Goal: Information Seeking & Learning: Learn about a topic

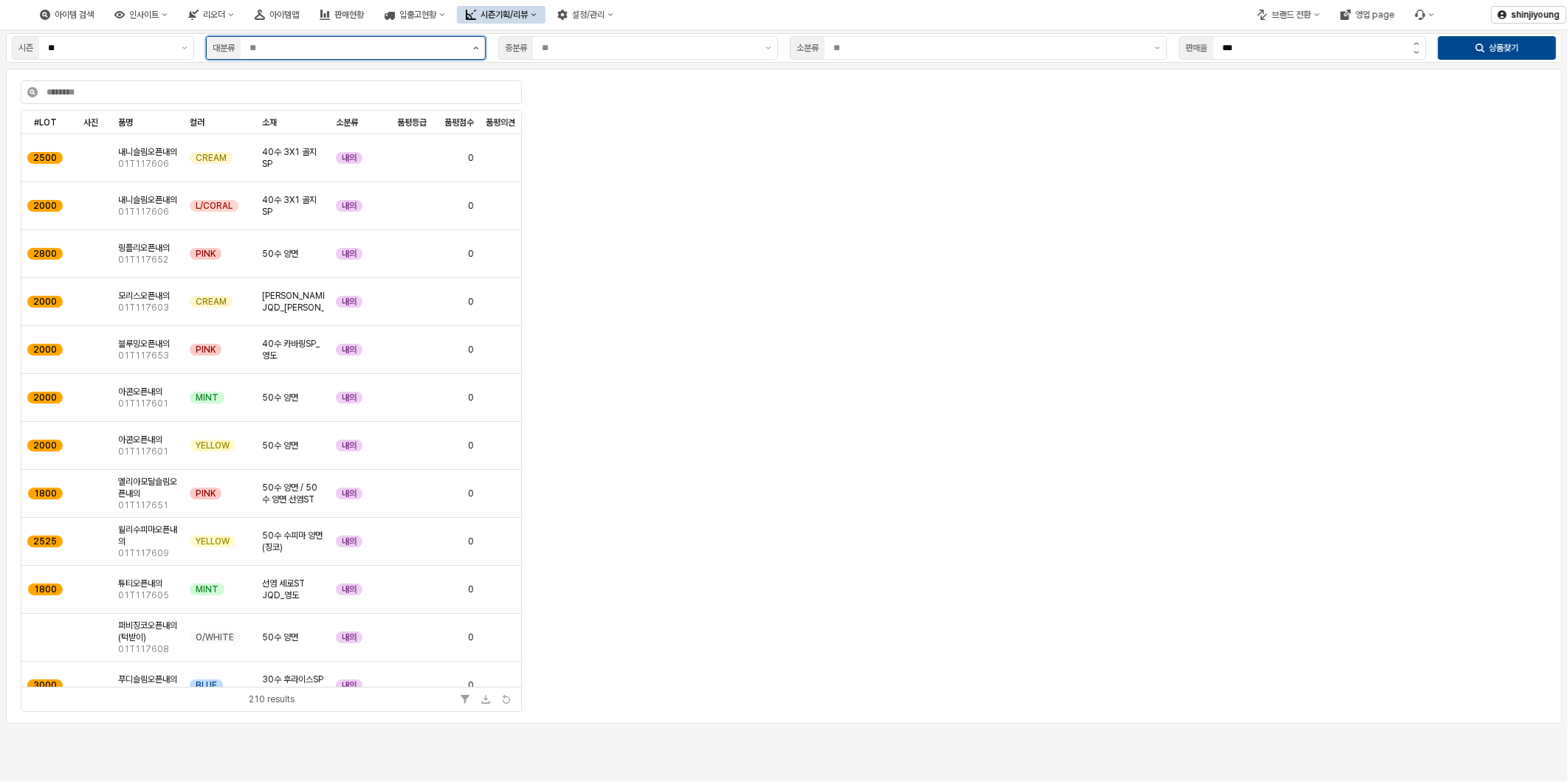
click at [473, 48] on icon "제안 사항 표시" at bounding box center [476, 48] width 6 height 3
click at [254, 130] on div "시즌의류(B)" at bounding box center [342, 128] width 252 height 12
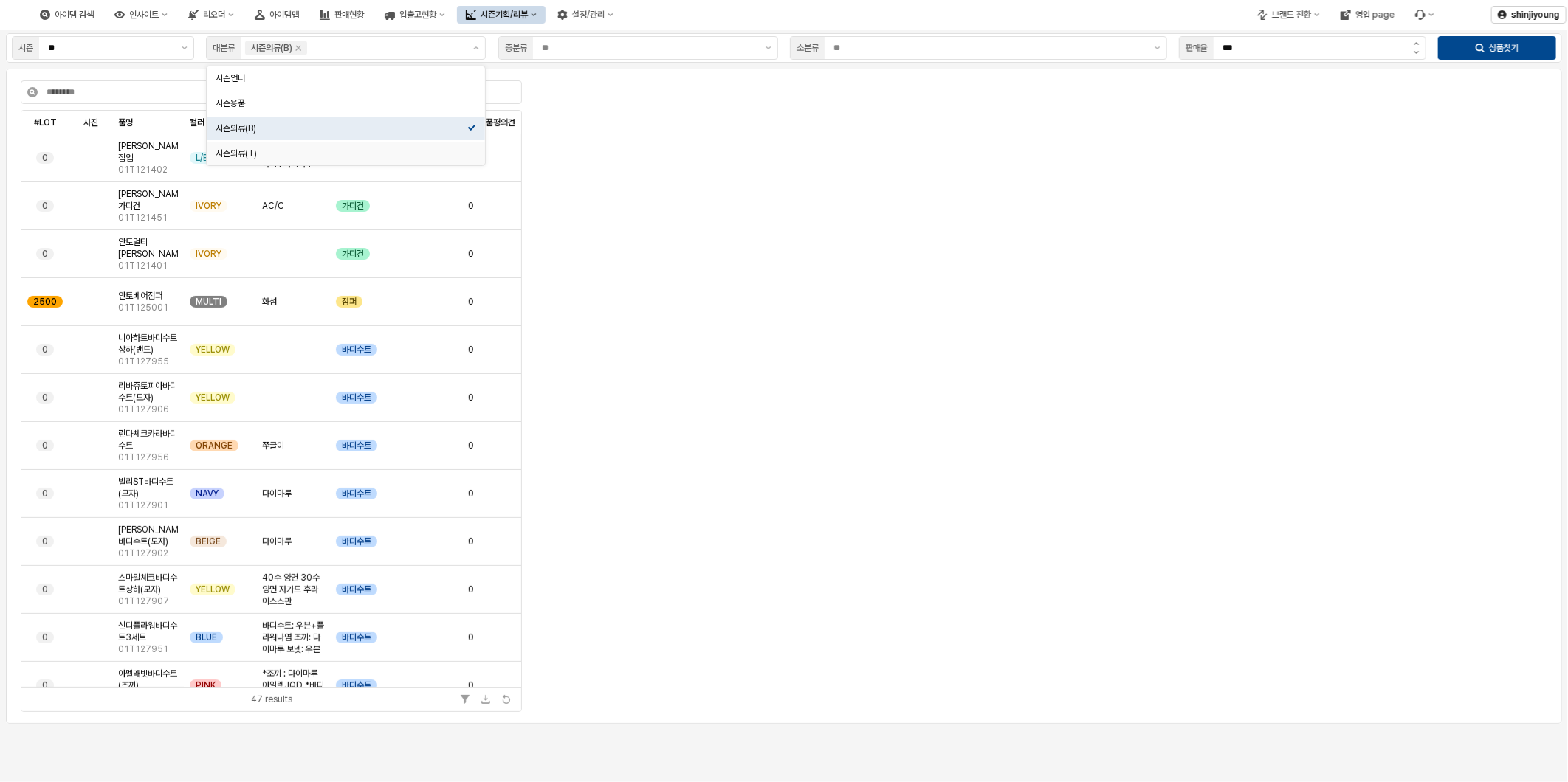
click at [700, 344] on div "App Frame" at bounding box center [1040, 281] width 1007 height 390
drag, startPoint x: 645, startPoint y: 454, endPoint x: 676, endPoint y: 453, distance: 31.0
click at [645, 453] on div "App Frame" at bounding box center [1040, 281] width 1007 height 390
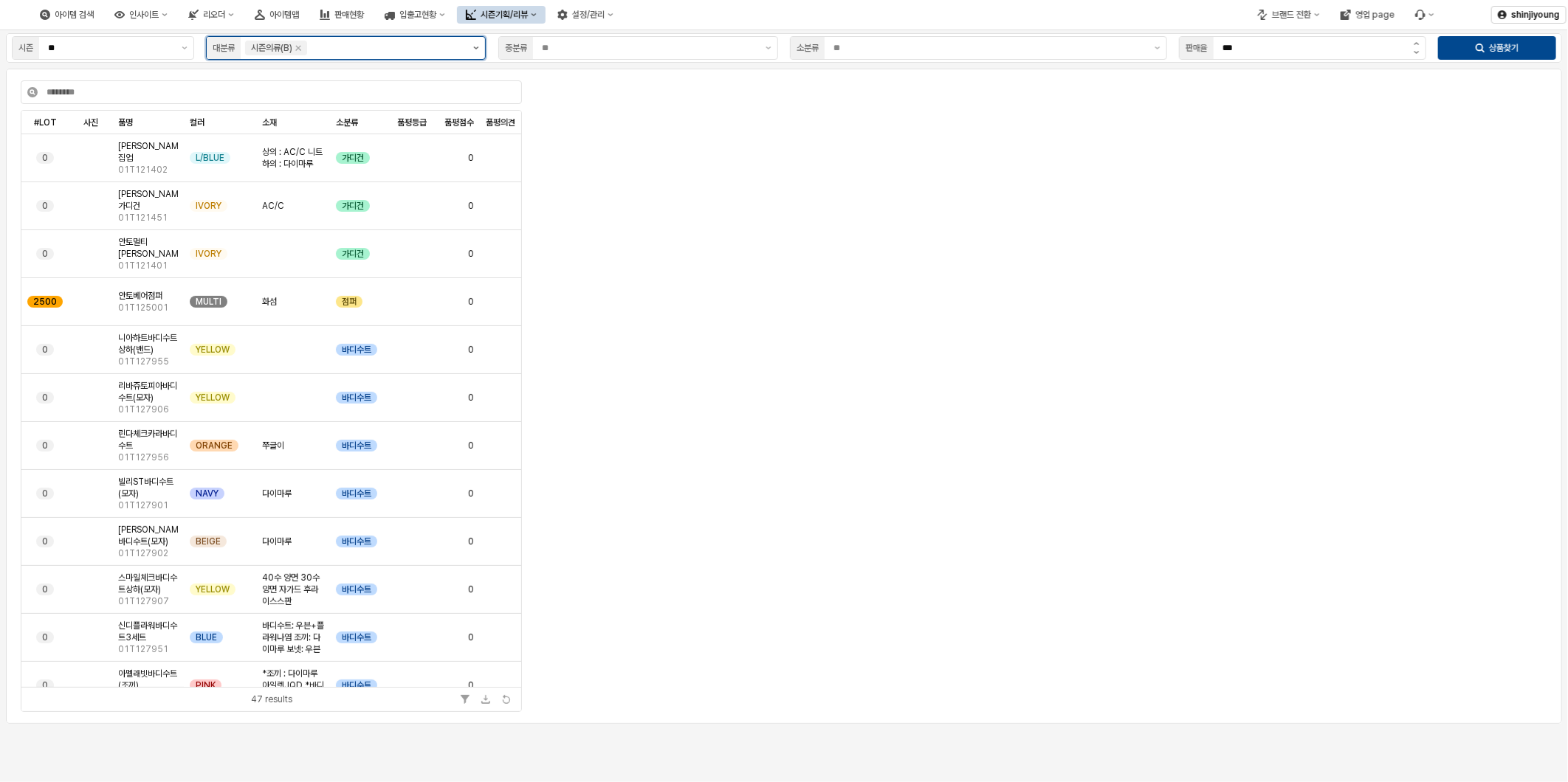
click at [474, 51] on button "제안 사항 표시" at bounding box center [476, 48] width 17 height 22
click at [267, 77] on div "시즌언더" at bounding box center [342, 78] width 252 height 12
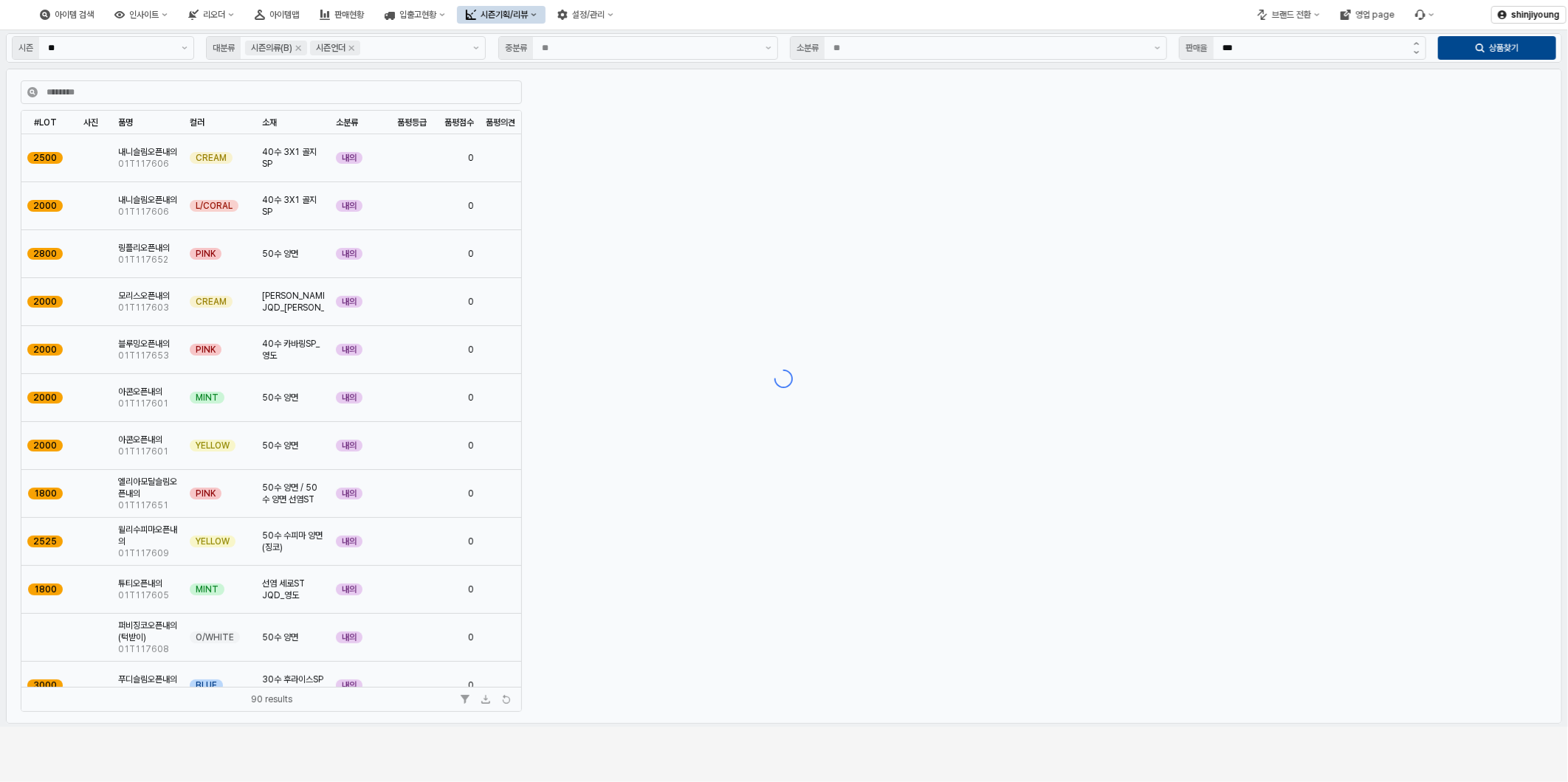
click at [188, 43] on div "App Frame" at bounding box center [784, 378] width 1568 height 697
click at [545, 9] on button "시즌기획/리뷰" at bounding box center [501, 14] width 88 height 17
click at [1313, 16] on button "브랜드 전환" at bounding box center [1289, 14] width 81 height 17
click at [1286, 91] on div "디즈니" at bounding box center [1303, 91] width 90 height 12
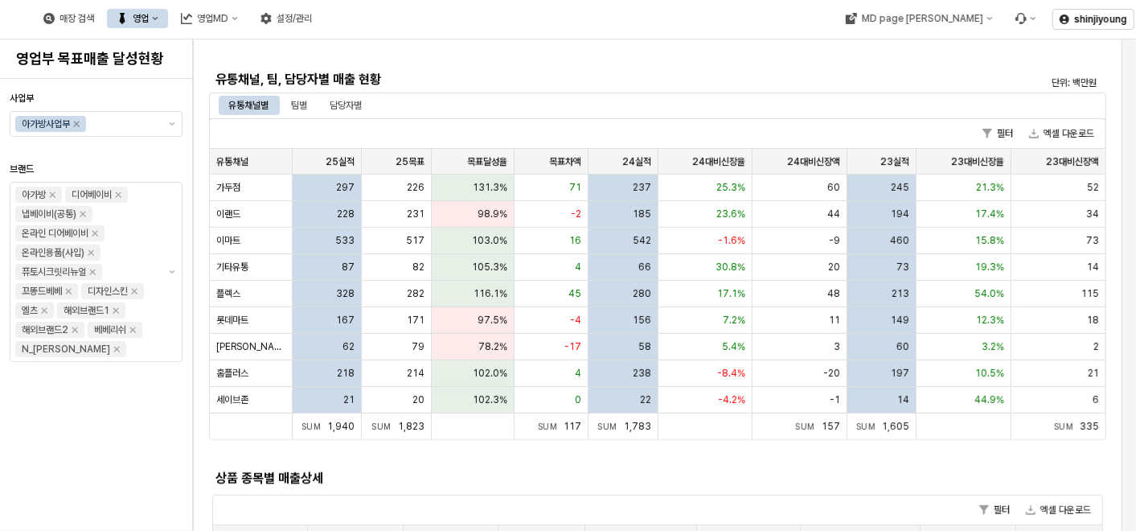
scroll to position [357, 0]
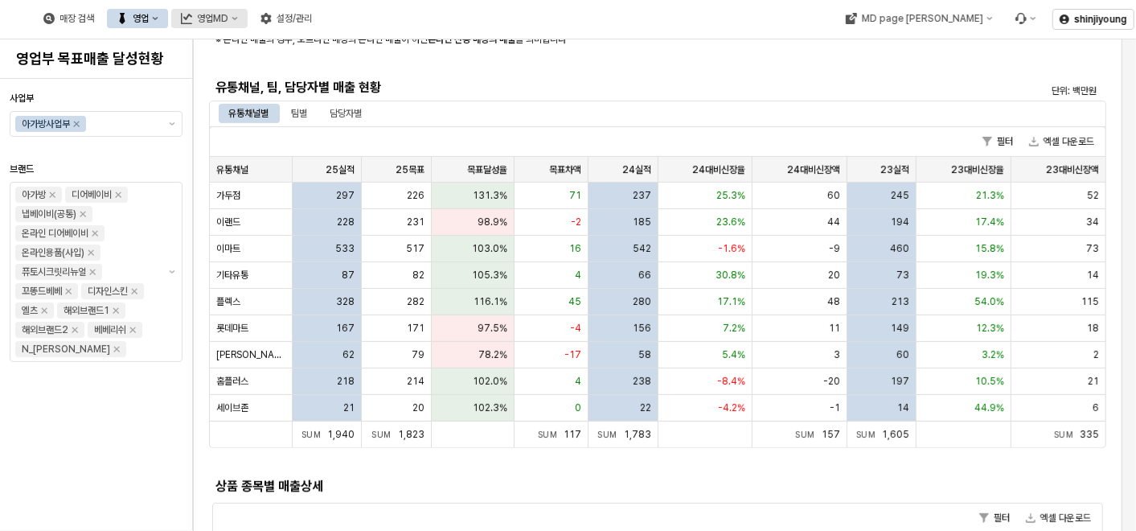
click at [238, 21] on icon "영업MD" at bounding box center [235, 18] width 6 height 6
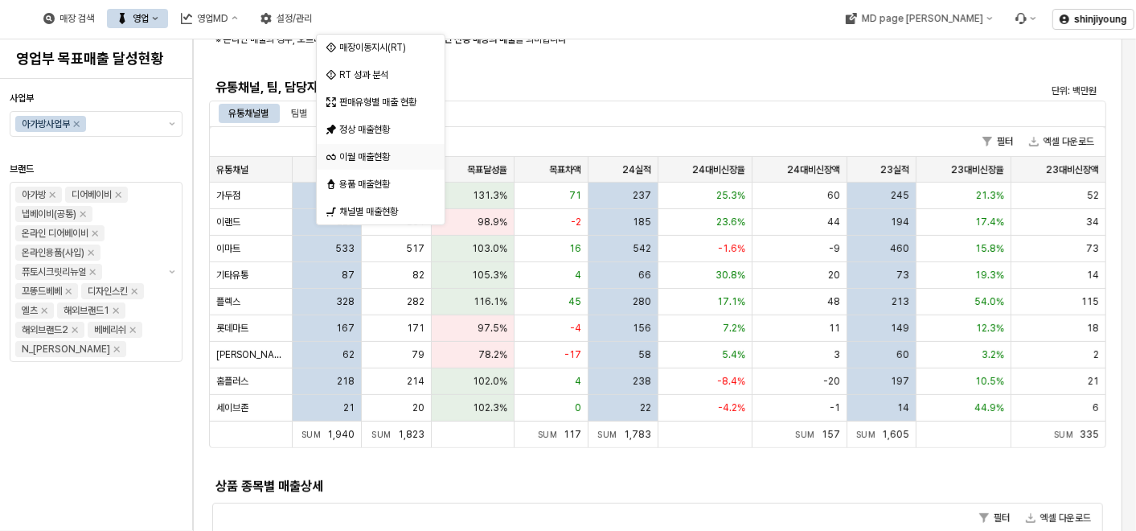
click at [374, 158] on div "이월 매출현황" at bounding box center [382, 156] width 86 height 13
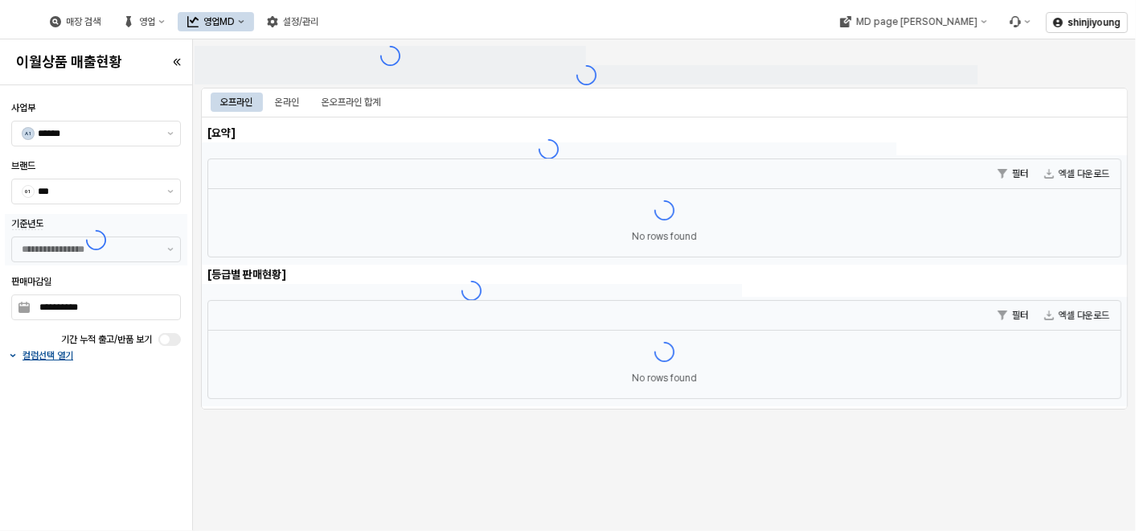
type input "******"
type input "***"
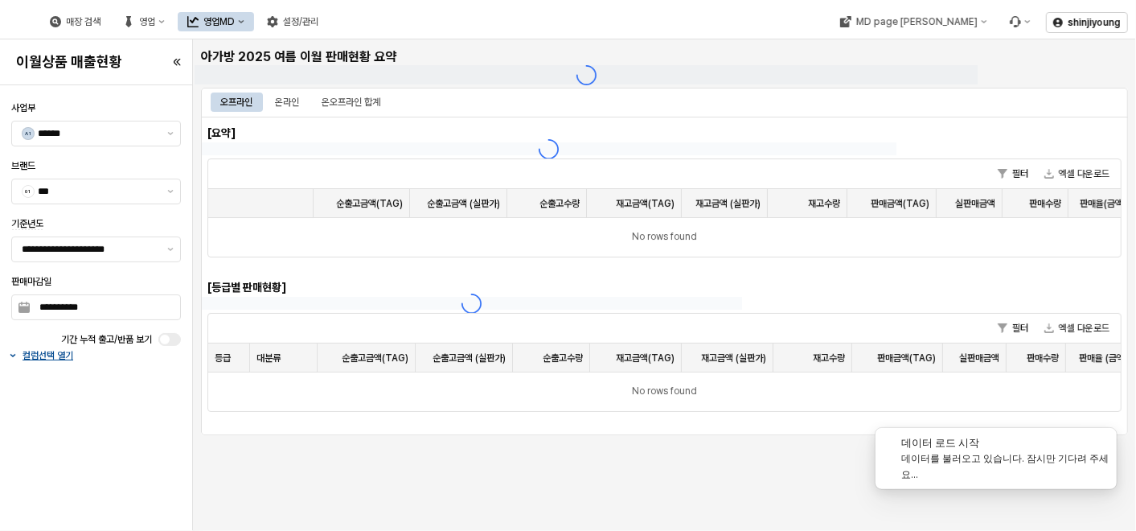
type input "**********"
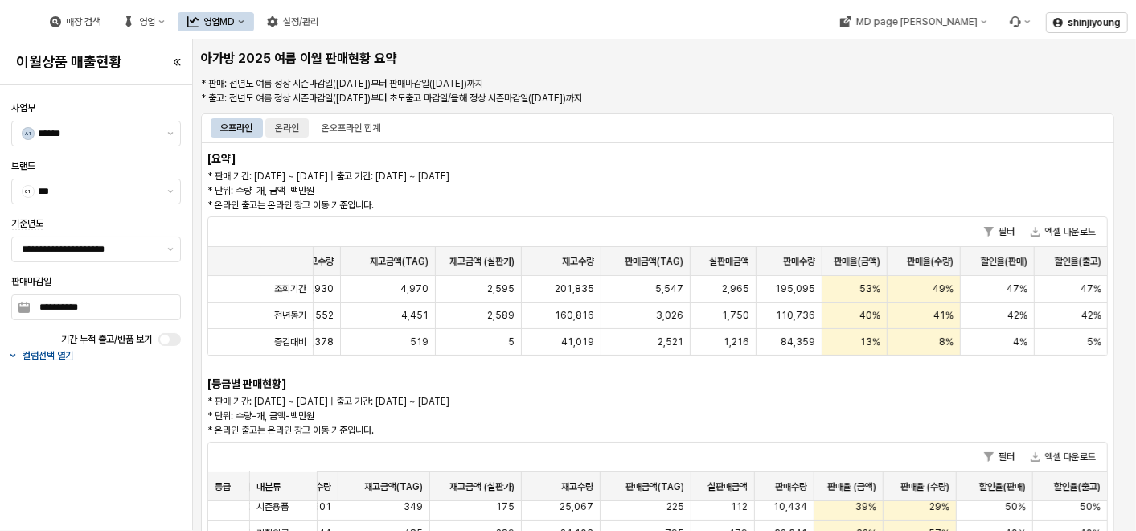
click at [291, 129] on div "온라인" at bounding box center [287, 127] width 24 height 19
click at [293, 129] on div "온라인" at bounding box center [287, 127] width 24 height 19
click at [347, 125] on div "온오프라인 합계" at bounding box center [351, 127] width 59 height 19
click at [691, 174] on p "* 판매 기간: 2024-10-15 ~ 2025-08-10 | 출고 기간: 2024-10-15 ~ 2025-04-30 * 단위: 수량-개, 금…" at bounding box center [543, 190] width 672 height 43
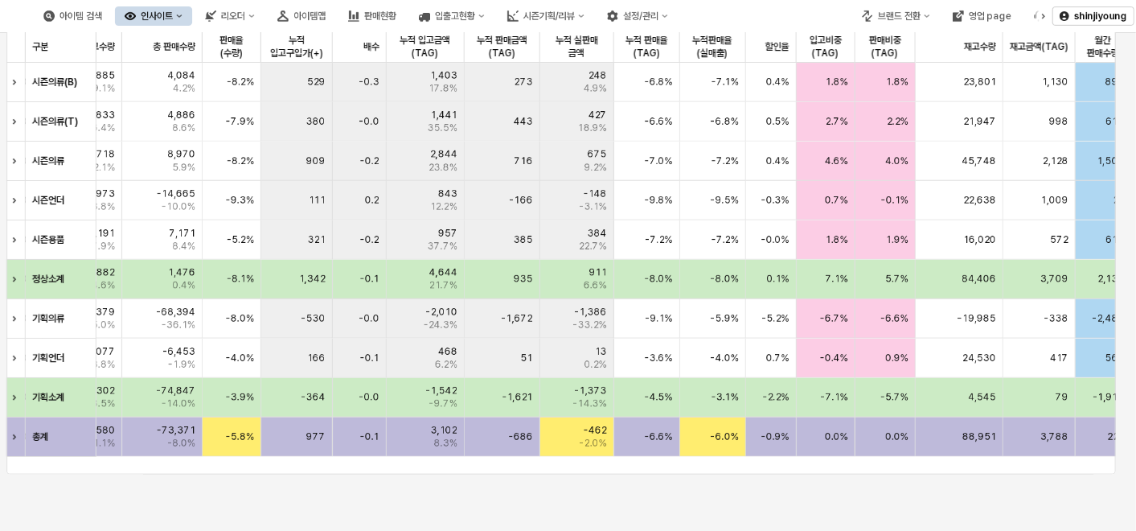
scroll to position [0, 618]
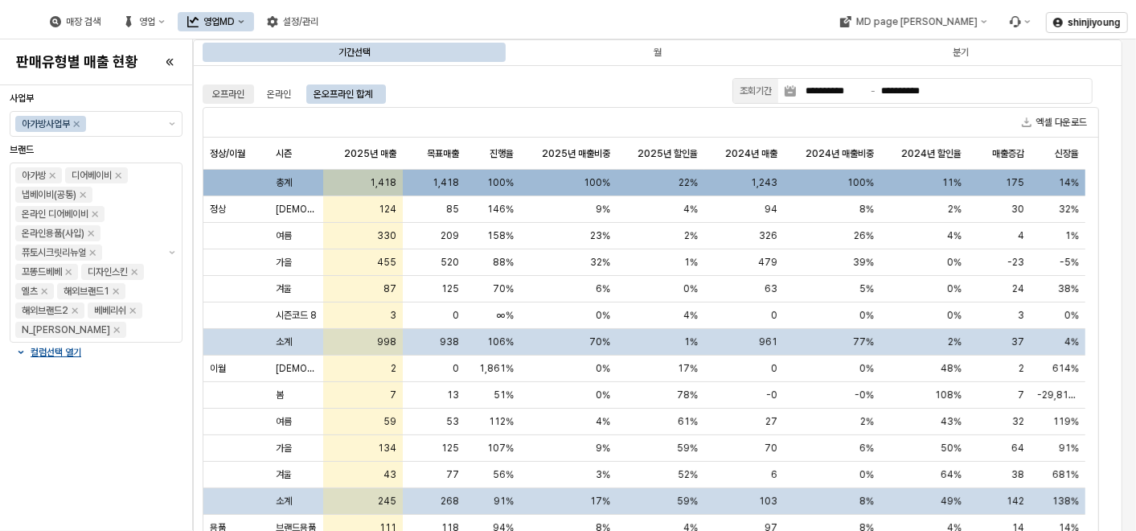
click at [217, 91] on div "오프라인" at bounding box center [228, 93] width 32 height 19
click at [274, 88] on div "온라인" at bounding box center [279, 93] width 24 height 19
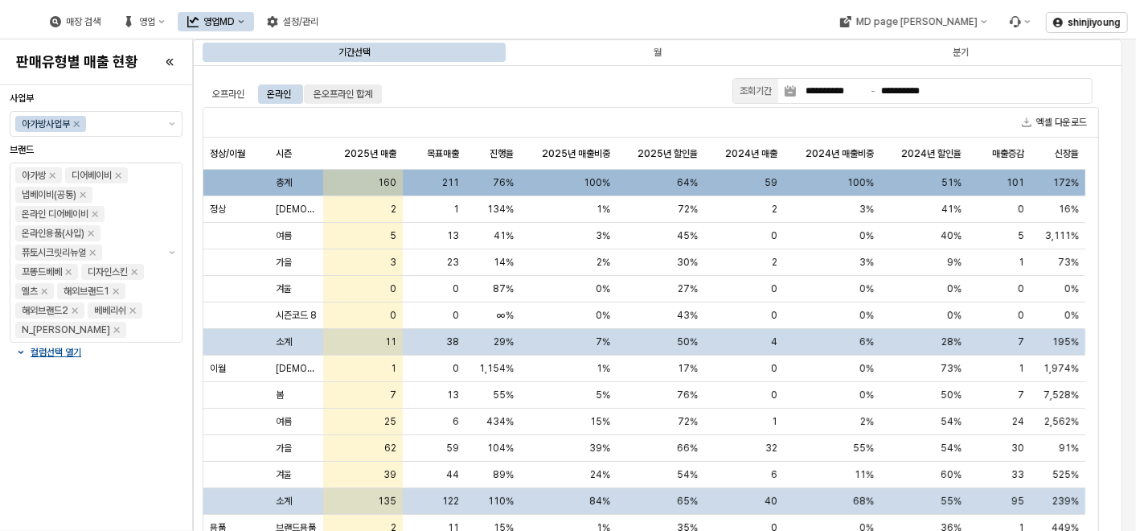
click at [361, 96] on div "온오프라인 합계" at bounding box center [343, 93] width 59 height 19
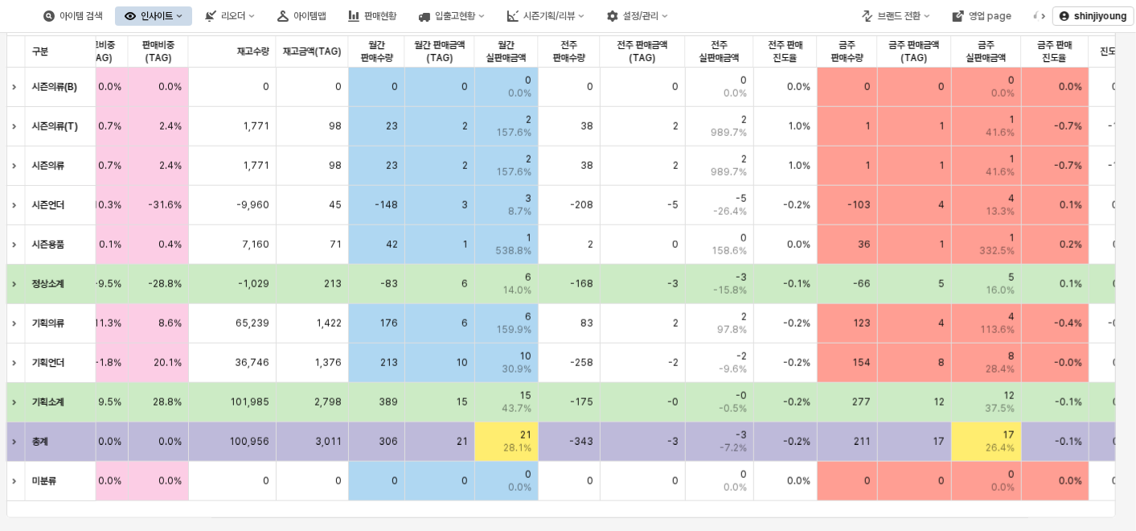
scroll to position [0, 1375]
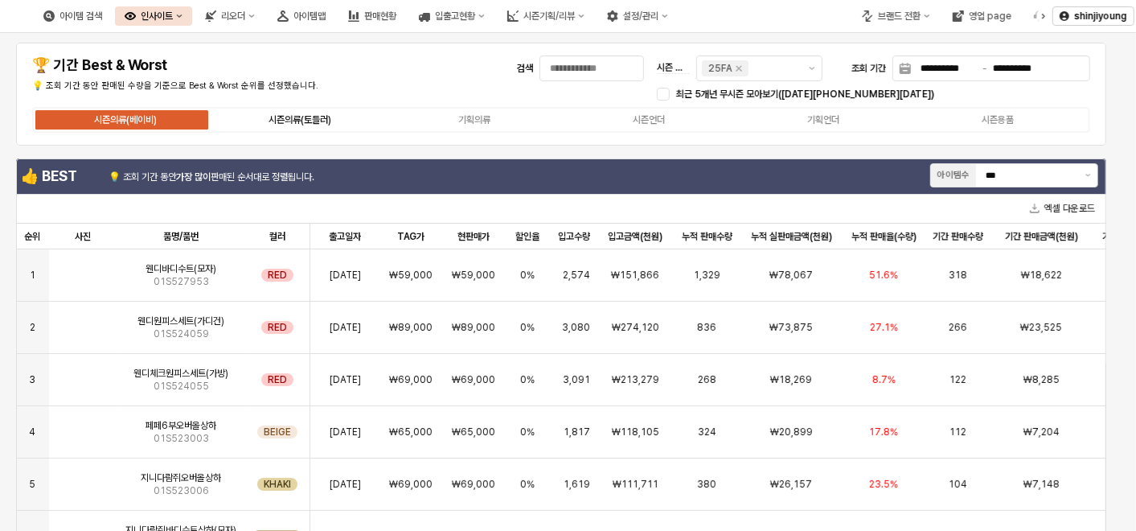
click at [322, 114] on div "시즌의류(토들러)" at bounding box center [300, 119] width 63 height 11
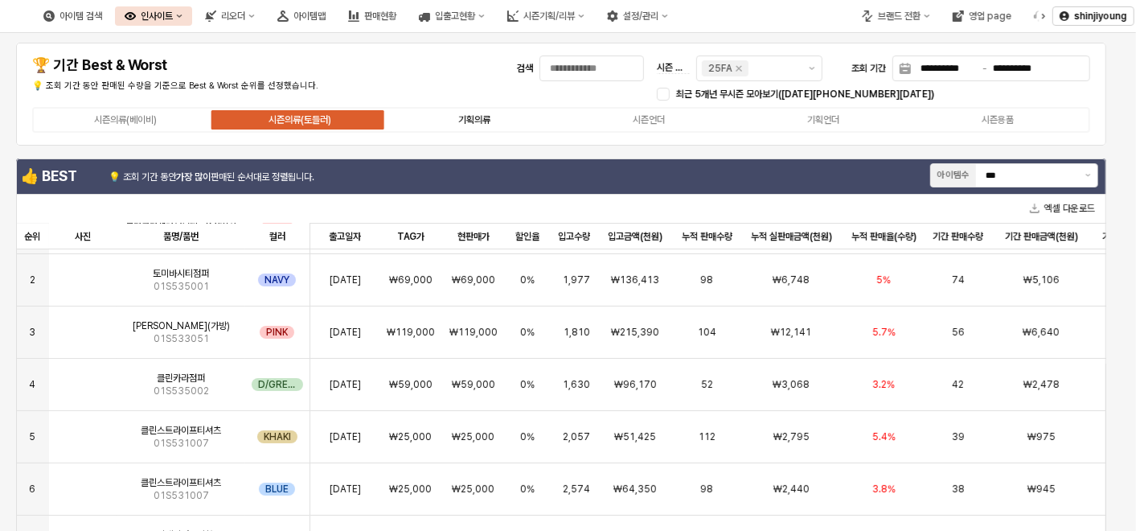
click at [467, 114] on div "기획의류" at bounding box center [474, 119] width 32 height 11
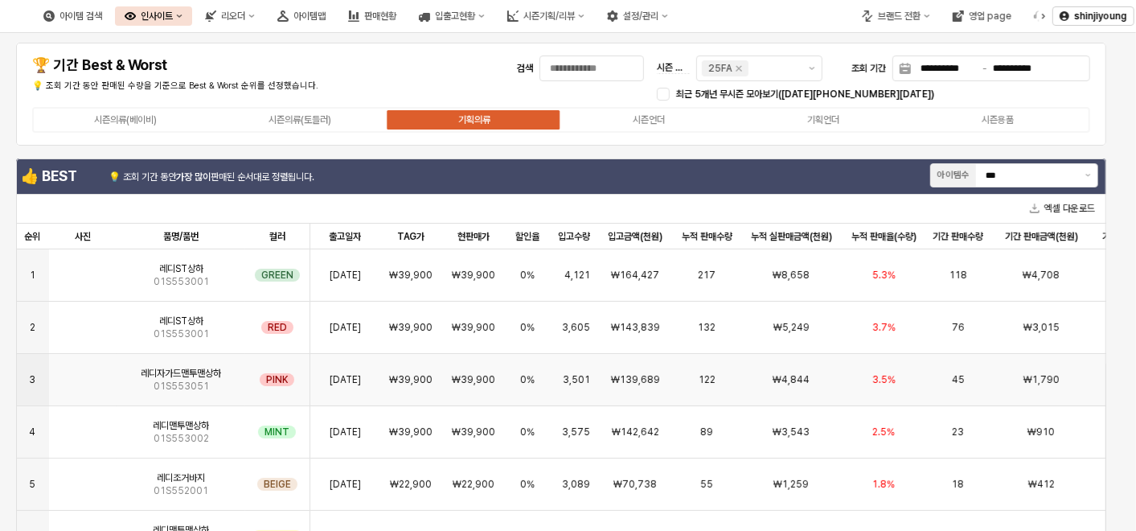
scroll to position [8, 0]
click at [643, 121] on div "시즌언더" at bounding box center [649, 119] width 32 height 11
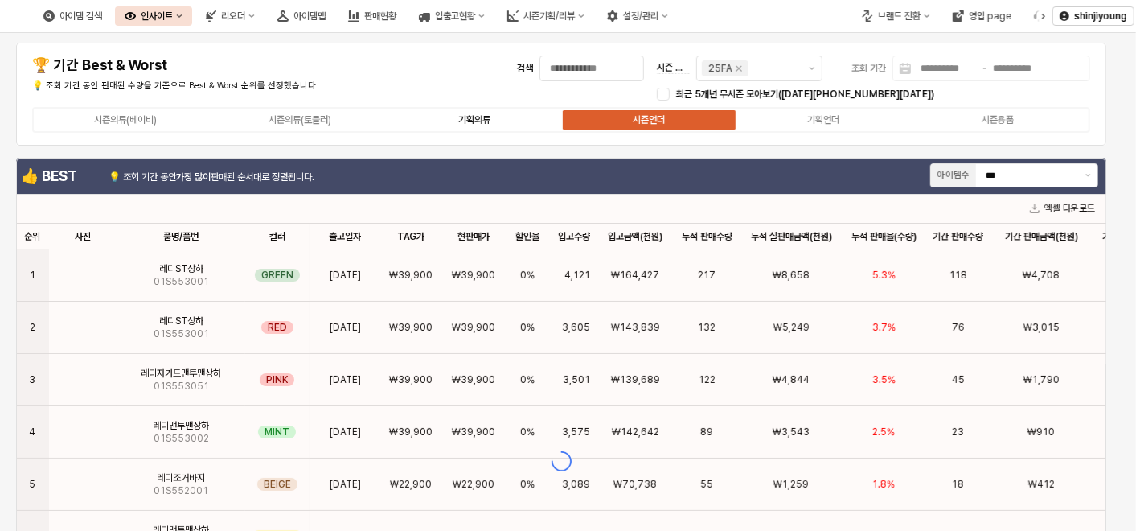
click at [499, 121] on label "기획의류" at bounding box center [474, 120] width 174 height 14
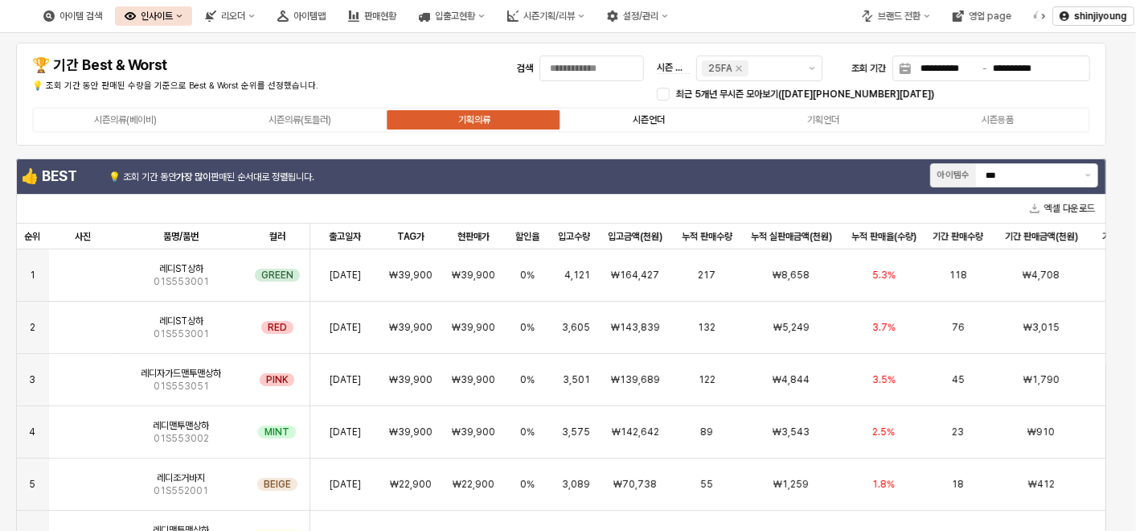
click at [640, 114] on div "시즌언더" at bounding box center [649, 119] width 32 height 11
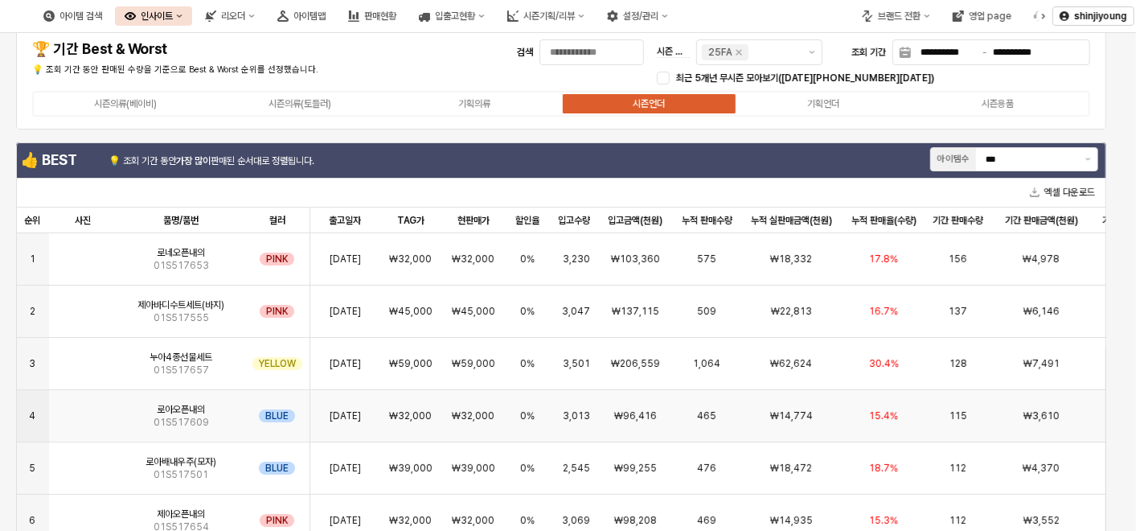
scroll to position [0, 0]
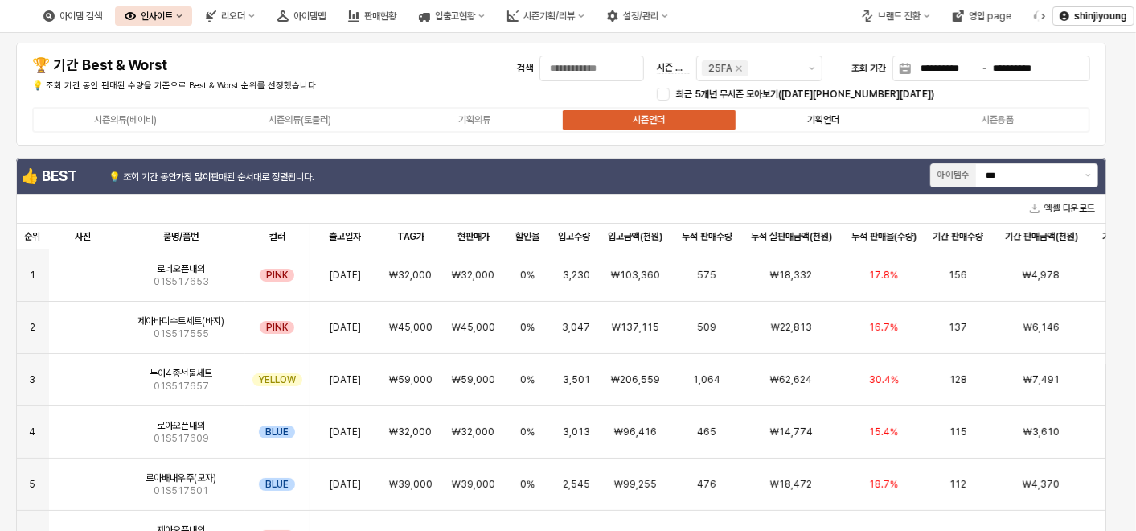
click at [831, 118] on div "기획언더" at bounding box center [823, 119] width 32 height 11
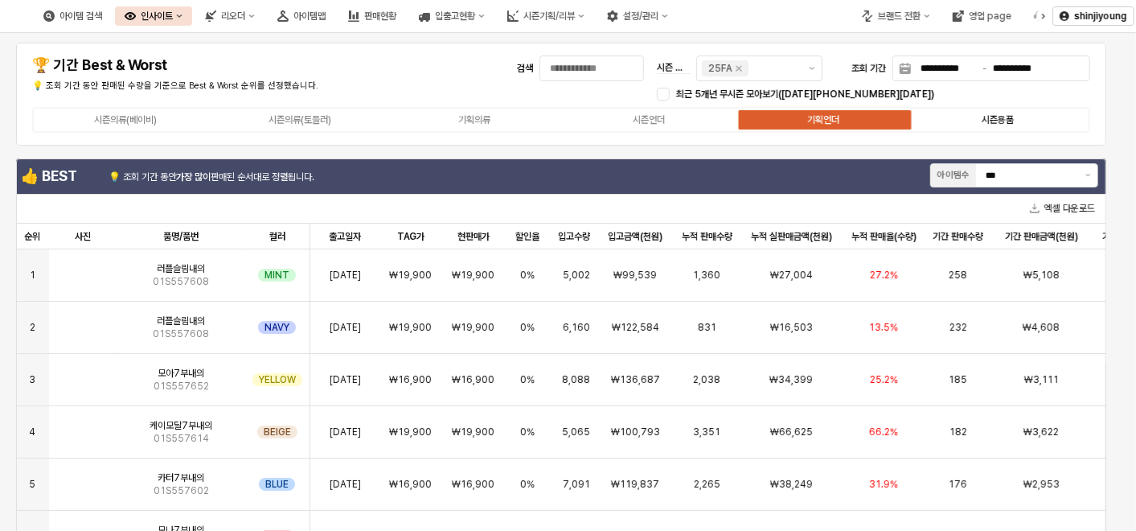
click at [1011, 115] on div "시즌용품" at bounding box center [998, 119] width 32 height 11
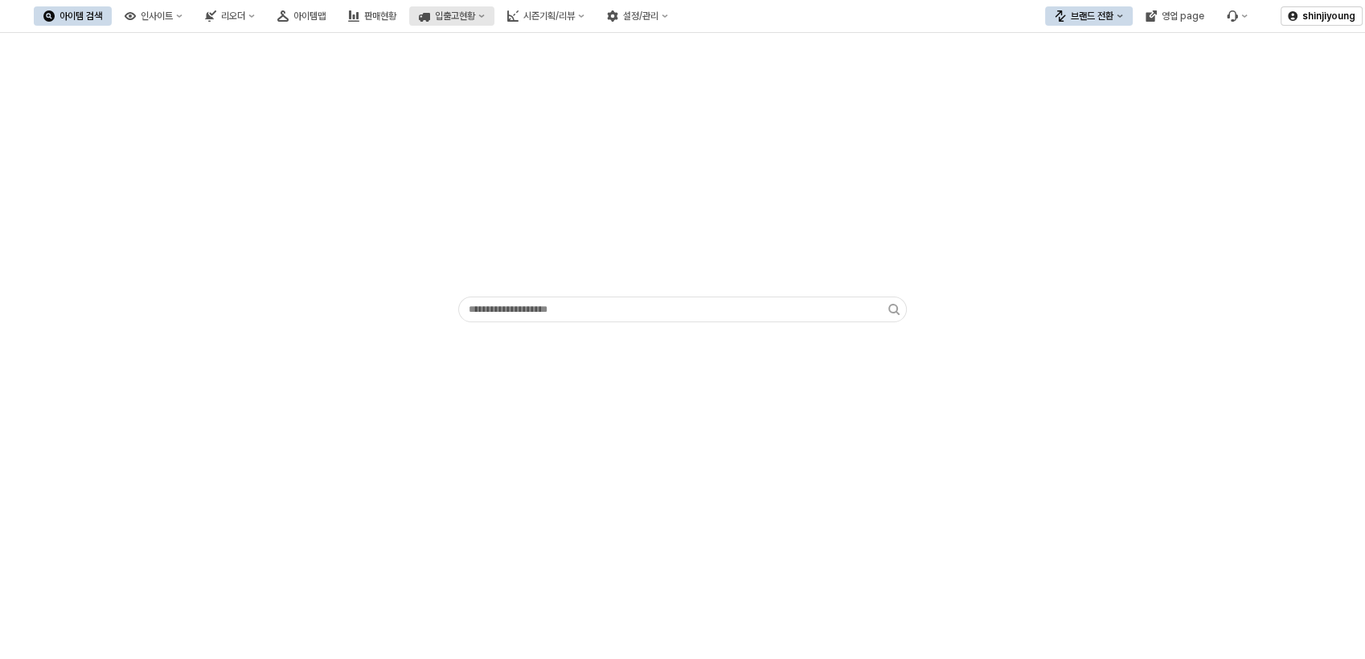
click at [430, 17] on icon "입출고현황" at bounding box center [424, 17] width 11 height 9
click at [519, 74] on div "입출고현황(시즌)" at bounding box center [538, 73] width 85 height 13
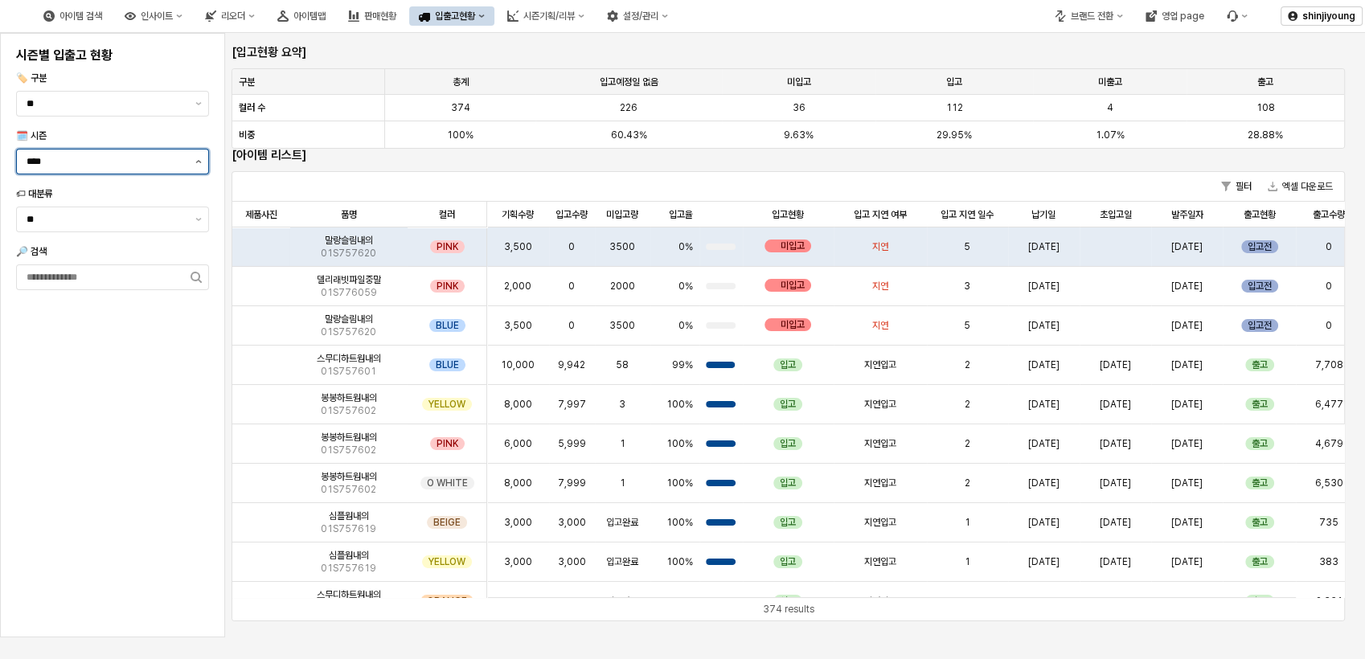
click at [199, 170] on button "제안 사항 표시" at bounding box center [198, 162] width 19 height 24
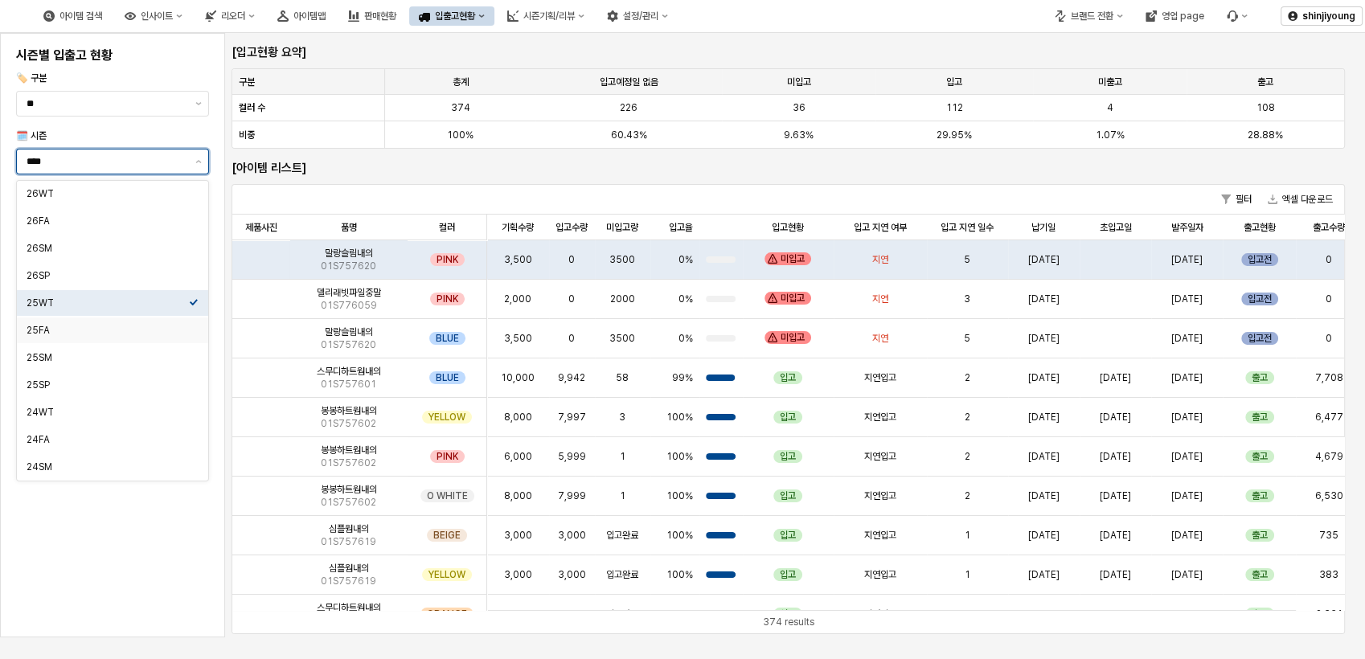
click at [64, 333] on div "25FA" at bounding box center [108, 330] width 162 height 13
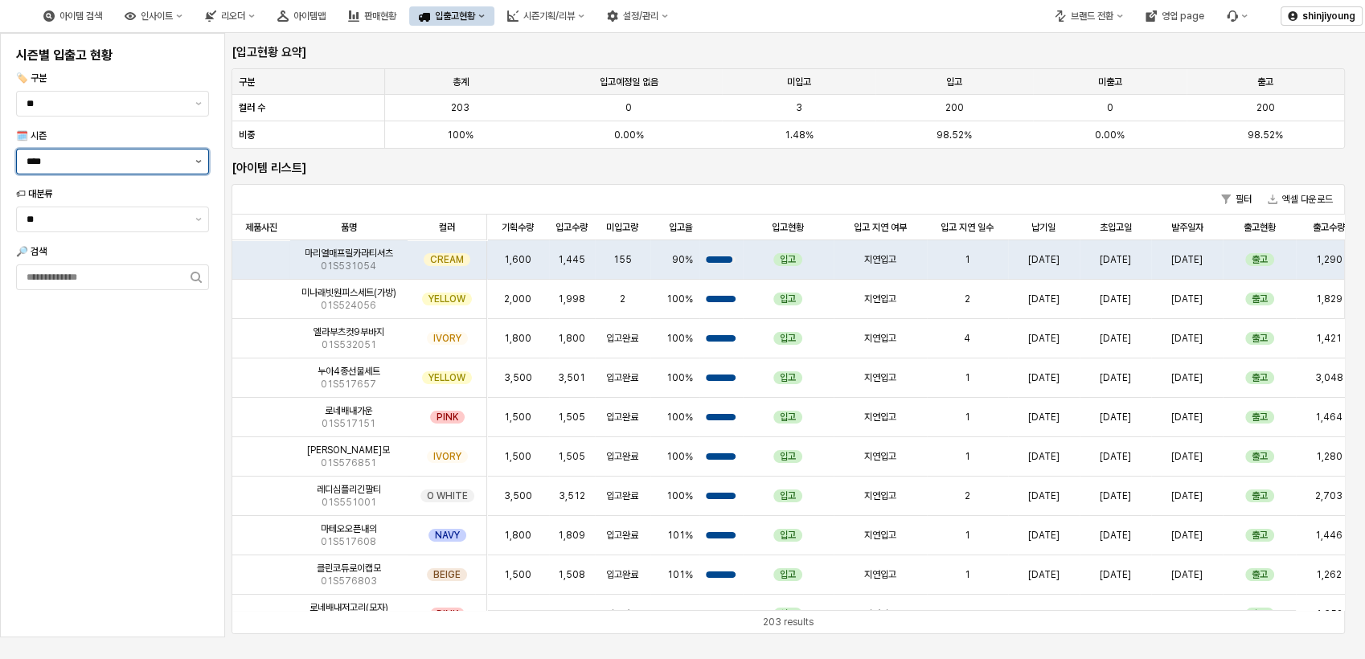
click at [199, 158] on button "제안 사항 표시" at bounding box center [198, 162] width 19 height 24
click at [96, 308] on div "25WT" at bounding box center [108, 303] width 162 height 13
type input "****"
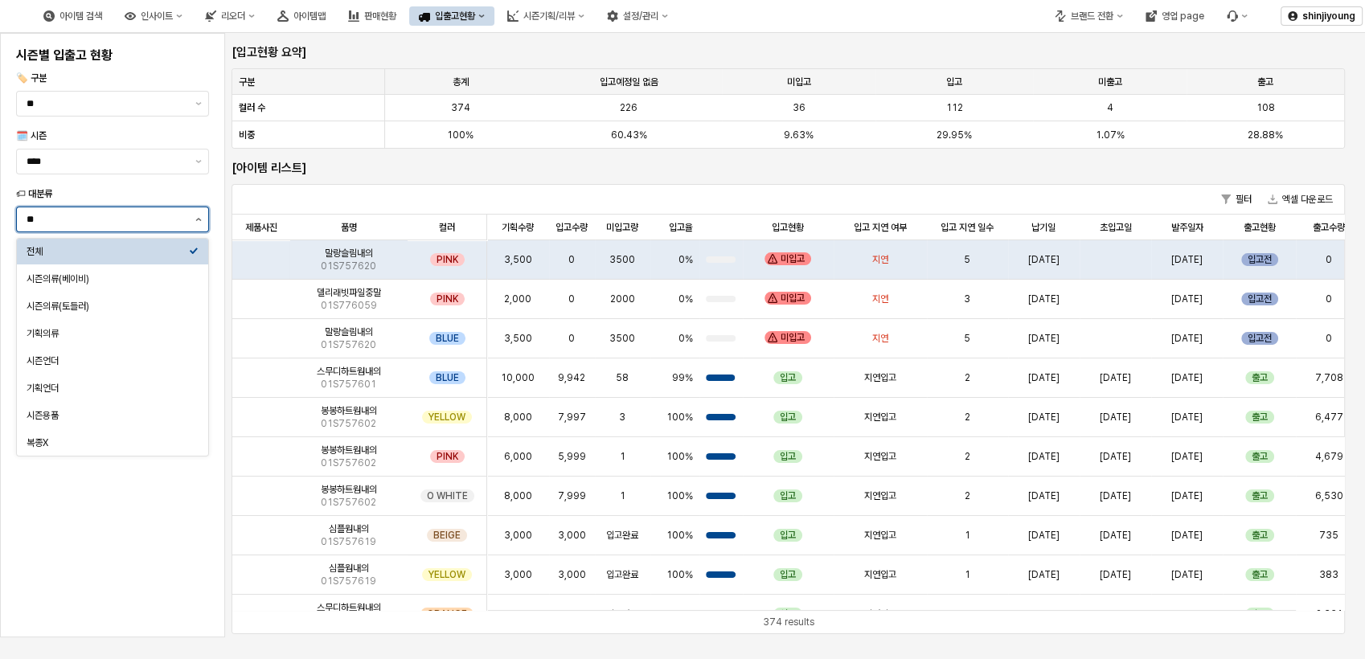
click at [204, 218] on button "제안 사항 표시" at bounding box center [198, 219] width 19 height 24
click at [125, 281] on div "시즌의류(베이비)" at bounding box center [108, 279] width 162 height 13
type input "*********"
